Goal: Information Seeking & Learning: Learn about a topic

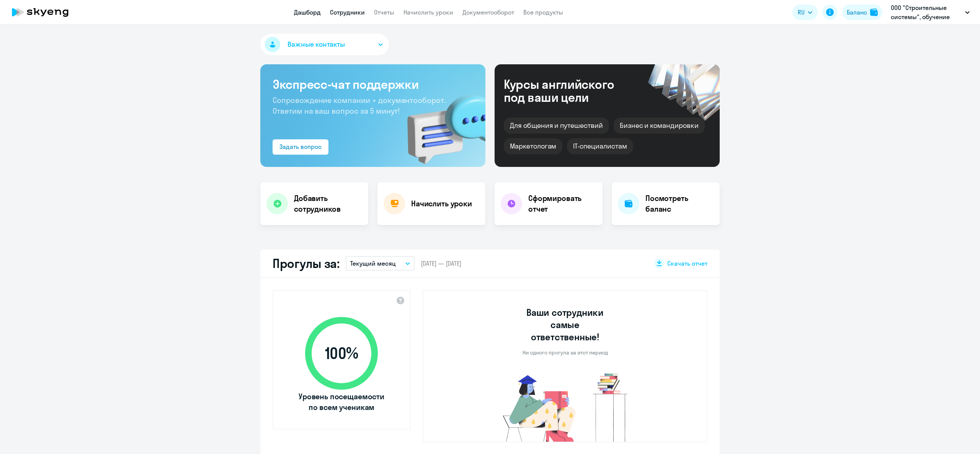
click at [348, 15] on link "Сотрудники" at bounding box center [347, 12] width 35 height 8
select select "30"
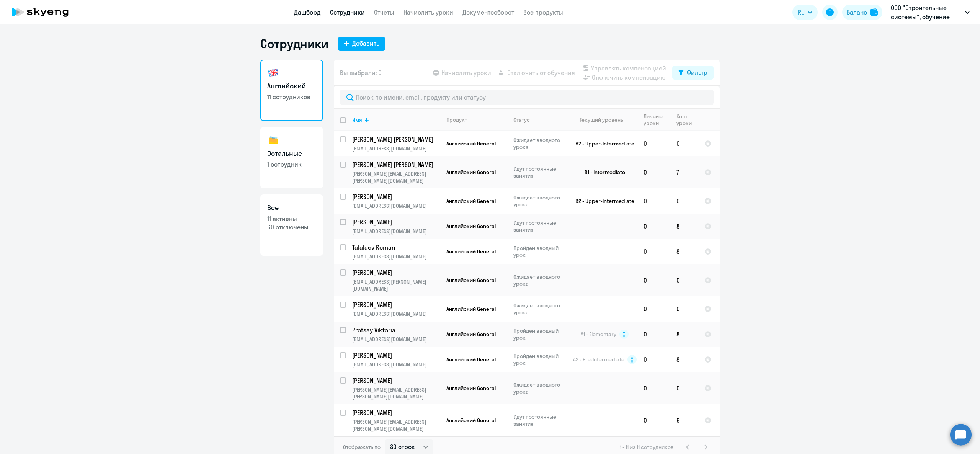
click at [306, 13] on link "Дашборд" at bounding box center [307, 12] width 27 height 8
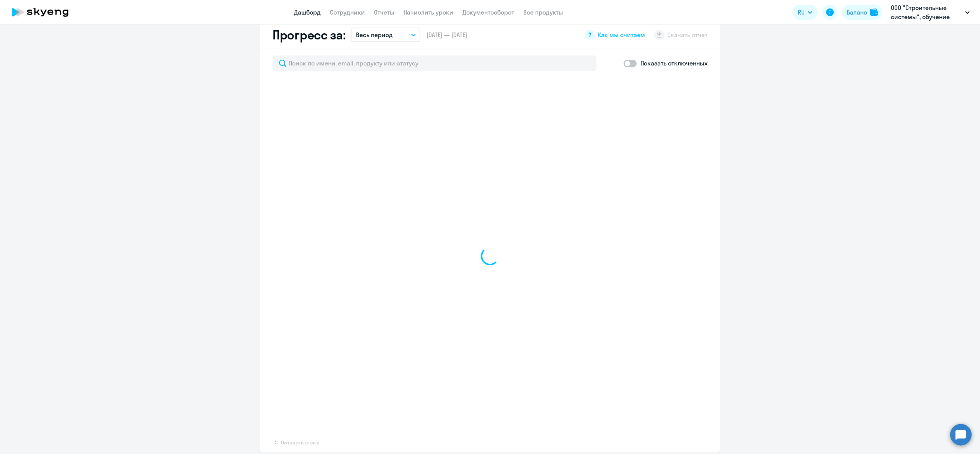
select select "30"
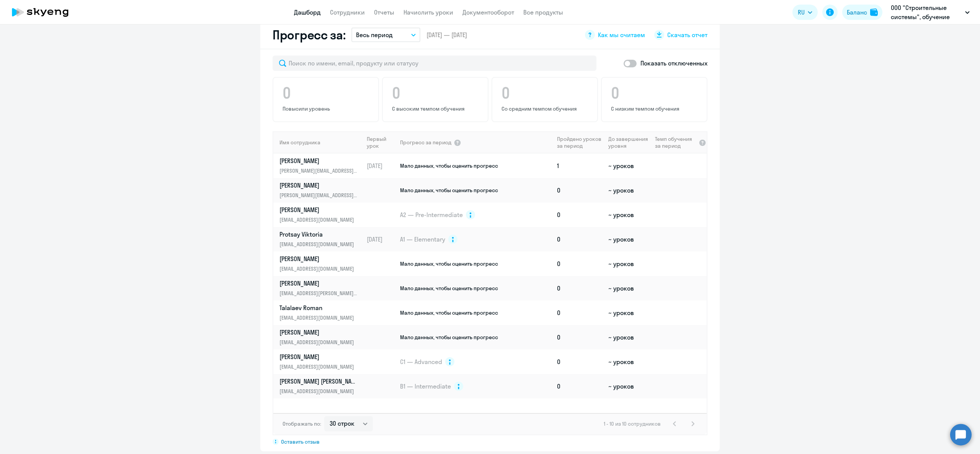
scroll to position [457, 0]
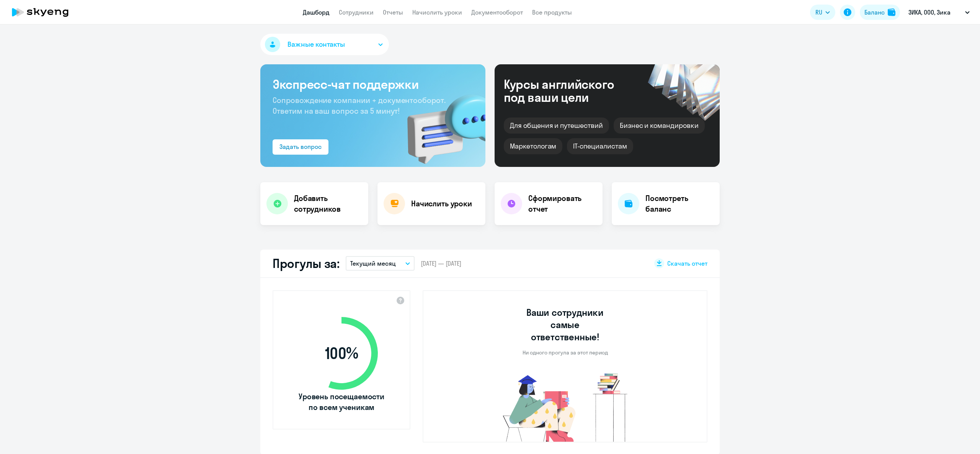
select select "30"
click at [351, 12] on link "Сотрудники" at bounding box center [356, 12] width 35 height 8
select select "30"
click at [347, 9] on link "Сотрудники" at bounding box center [356, 12] width 35 height 8
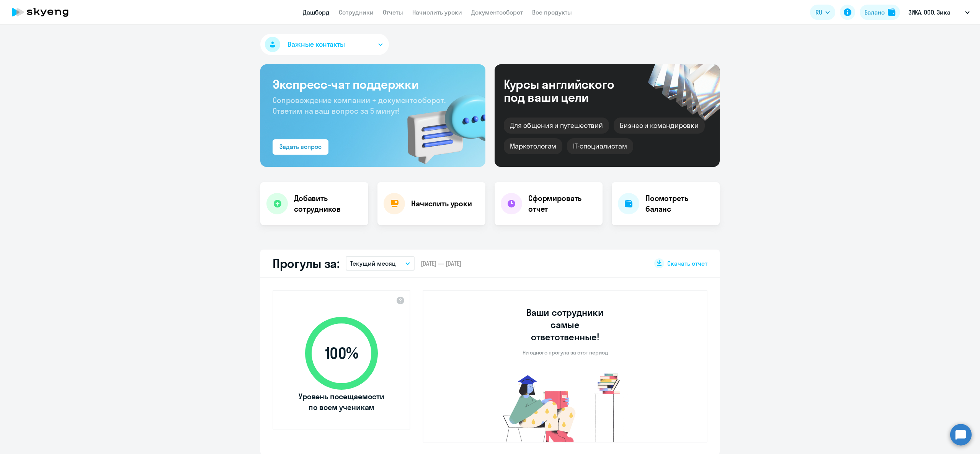
select select "30"
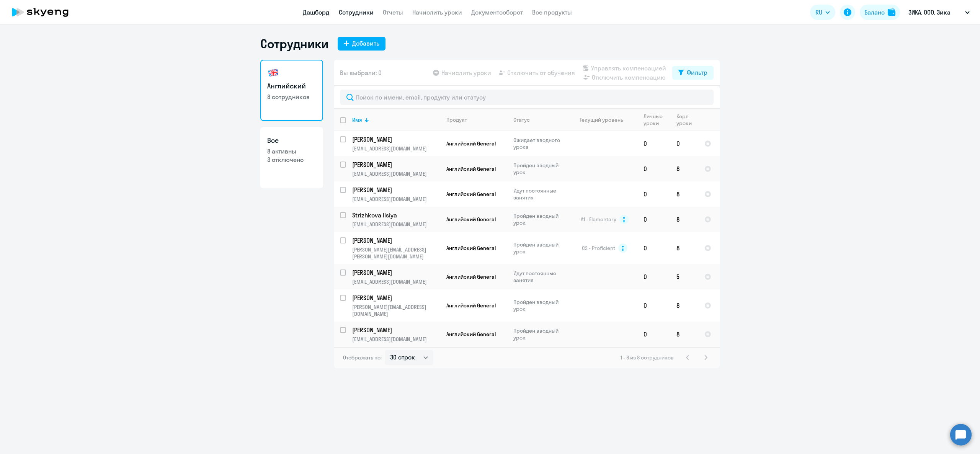
click at [310, 15] on link "Дашборд" at bounding box center [316, 12] width 27 height 8
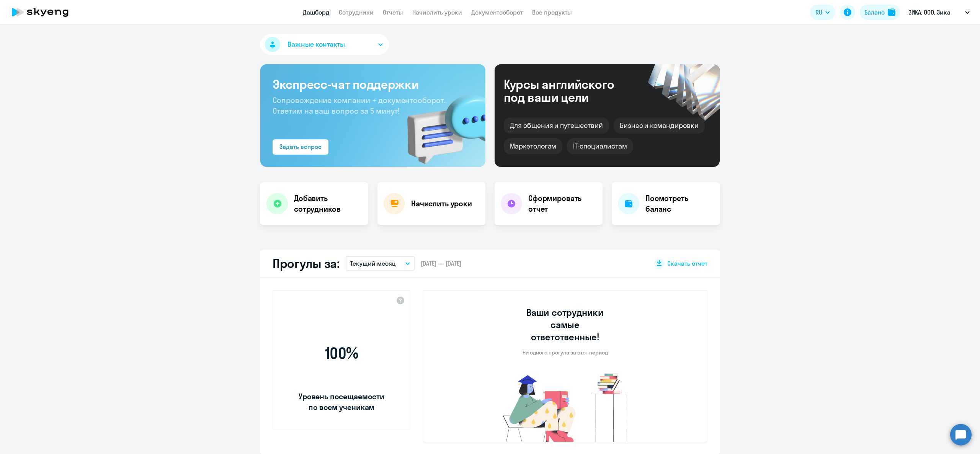
select select "30"
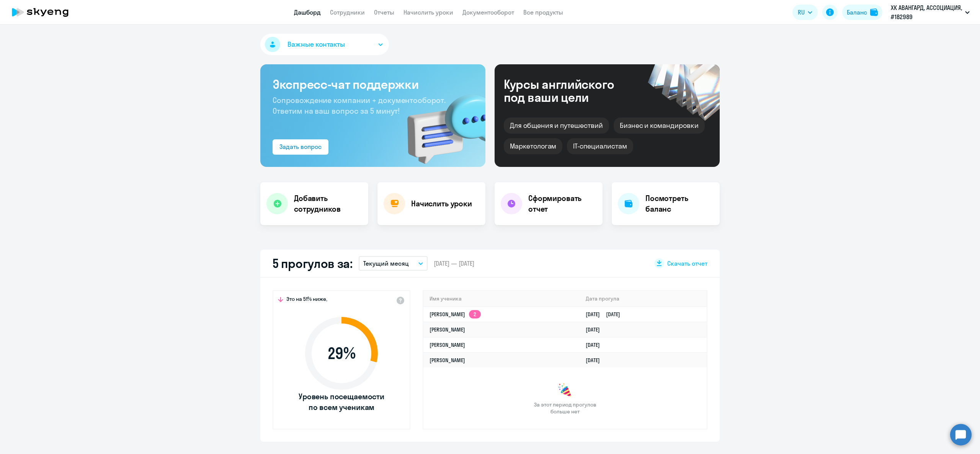
select select "30"
click at [864, 19] on button "Баланс" at bounding box center [862, 12] width 40 height 15
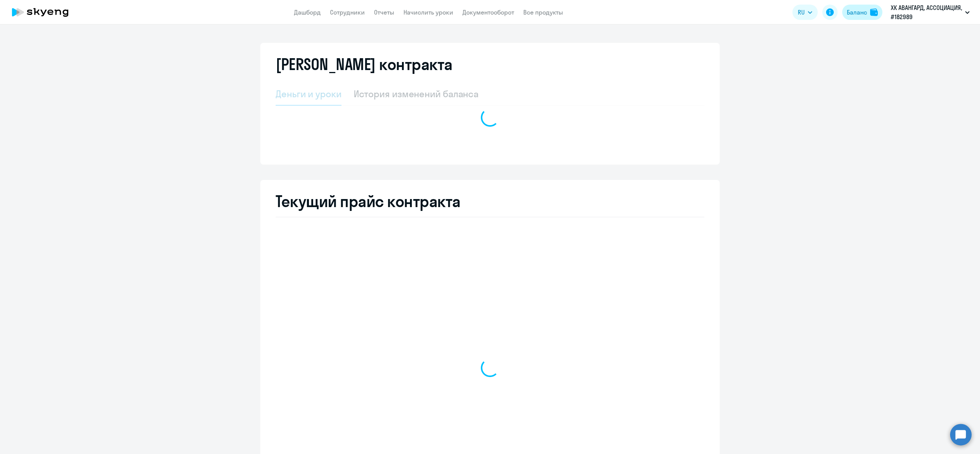
select select "english_adult_not_native_speaker"
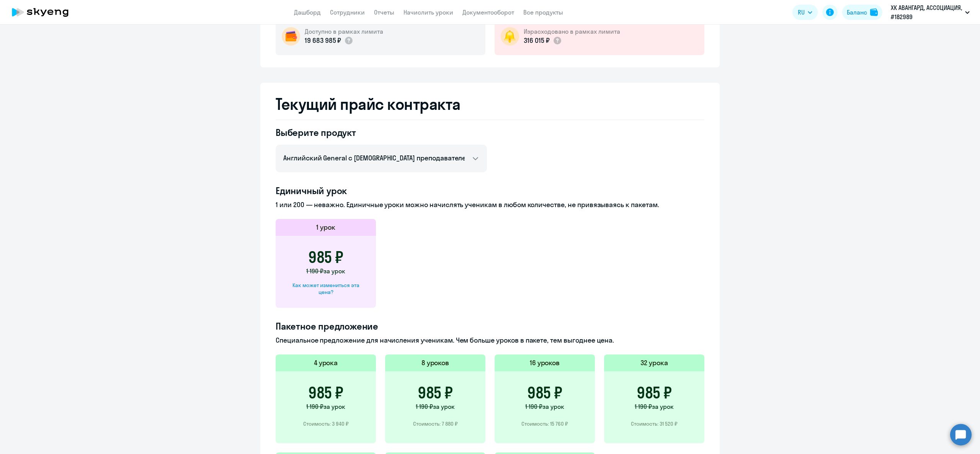
scroll to position [153, 0]
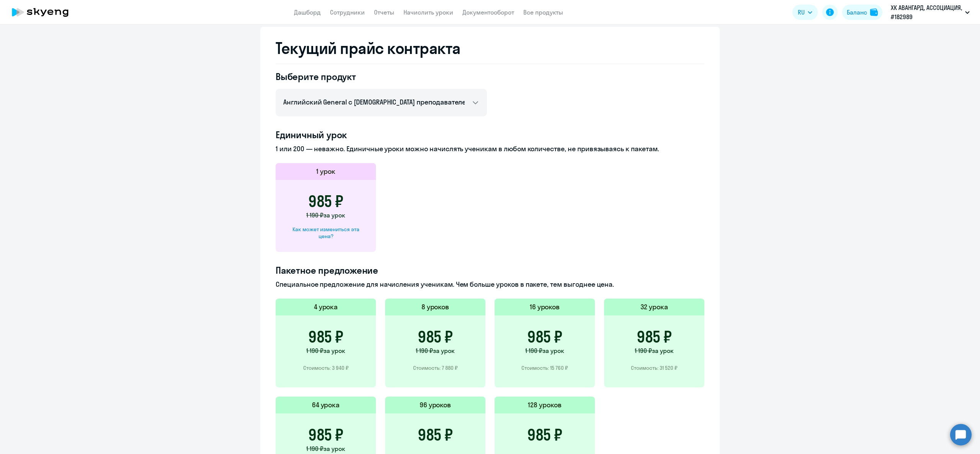
click at [325, 238] on div "Как может измениться эта цена?" at bounding box center [326, 233] width 76 height 14
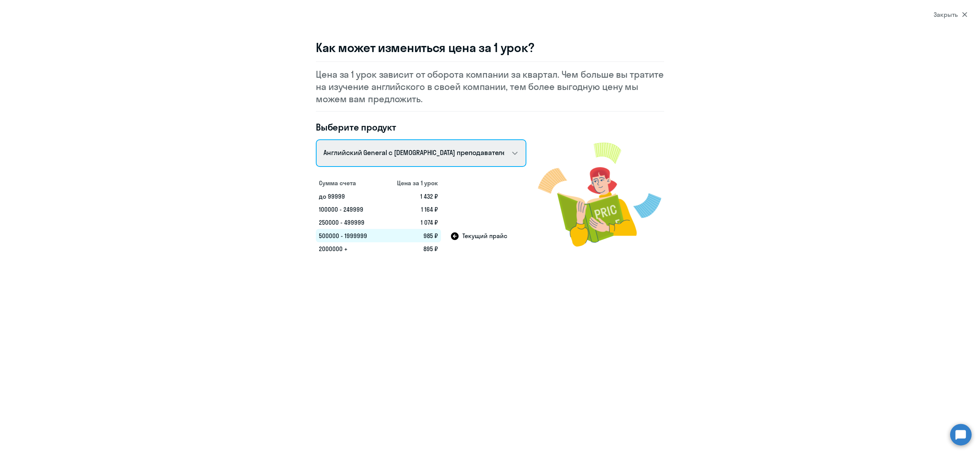
drag, startPoint x: 397, startPoint y: 147, endPoint x: 395, endPoint y: 151, distance: 4.1
click at [397, 147] on select "Talks 15 минутные разговоры на английском Английский General с русскоговорящим …" at bounding box center [421, 153] width 211 height 28
select select "english_adult_not_native_speaker_premium"
click at [316, 139] on select "Talks 15 минутные разговоры на английском Английский General с русскоговорящим …" at bounding box center [421, 153] width 211 height 28
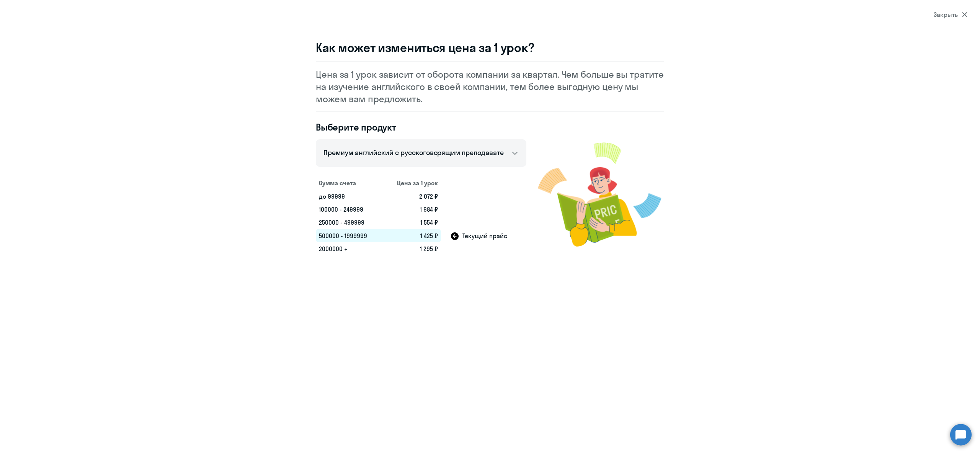
click at [418, 249] on td "1 295 ₽" at bounding box center [412, 248] width 58 height 13
click at [429, 275] on section "Закрыть Как может измениться цена за 1 урок? Цена за 1 урок зависит от оборота …" at bounding box center [490, 227] width 980 height 454
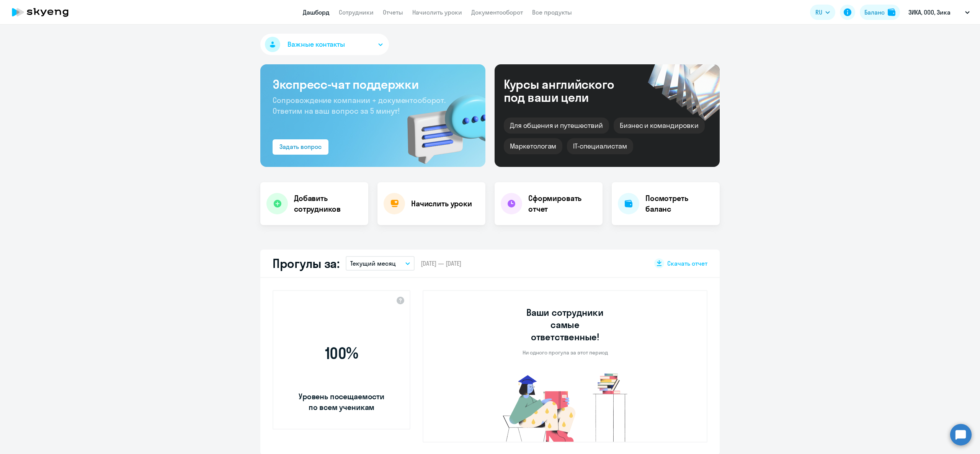
select select "30"
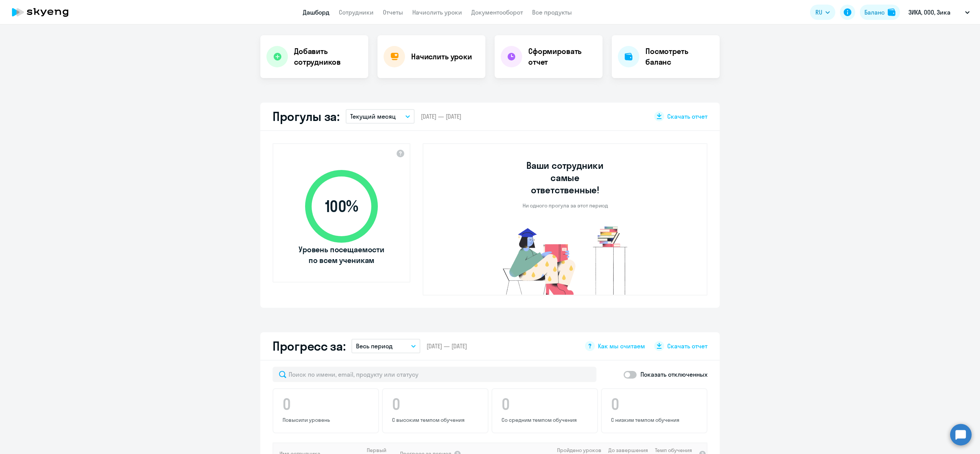
scroll to position [457, 0]
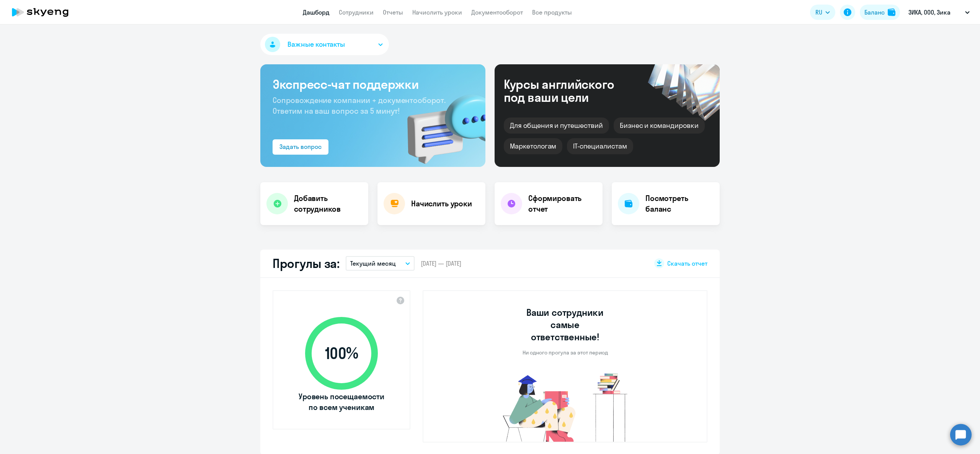
select select "30"
click at [371, 10] on link "Сотрудники" at bounding box center [356, 12] width 35 height 8
select select "30"
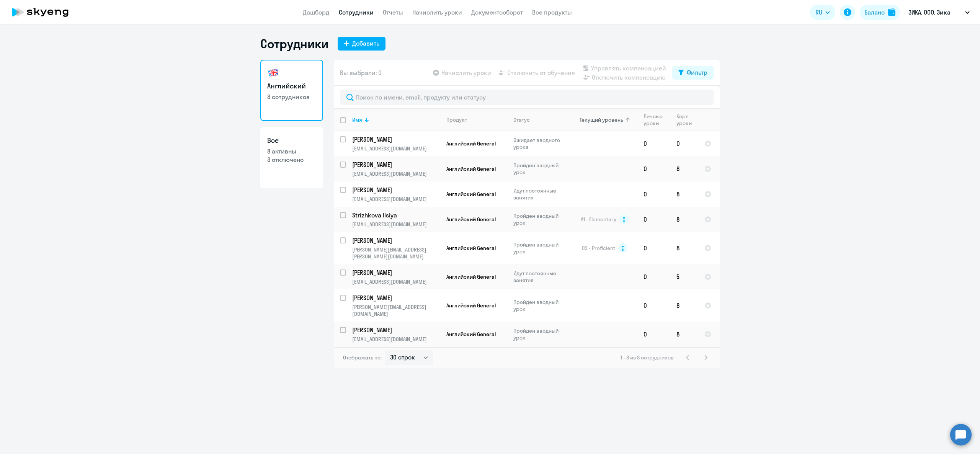
click at [625, 122] on div "Текущий уровень" at bounding box center [604, 119] width 65 height 7
